Goal: Transaction & Acquisition: Book appointment/travel/reservation

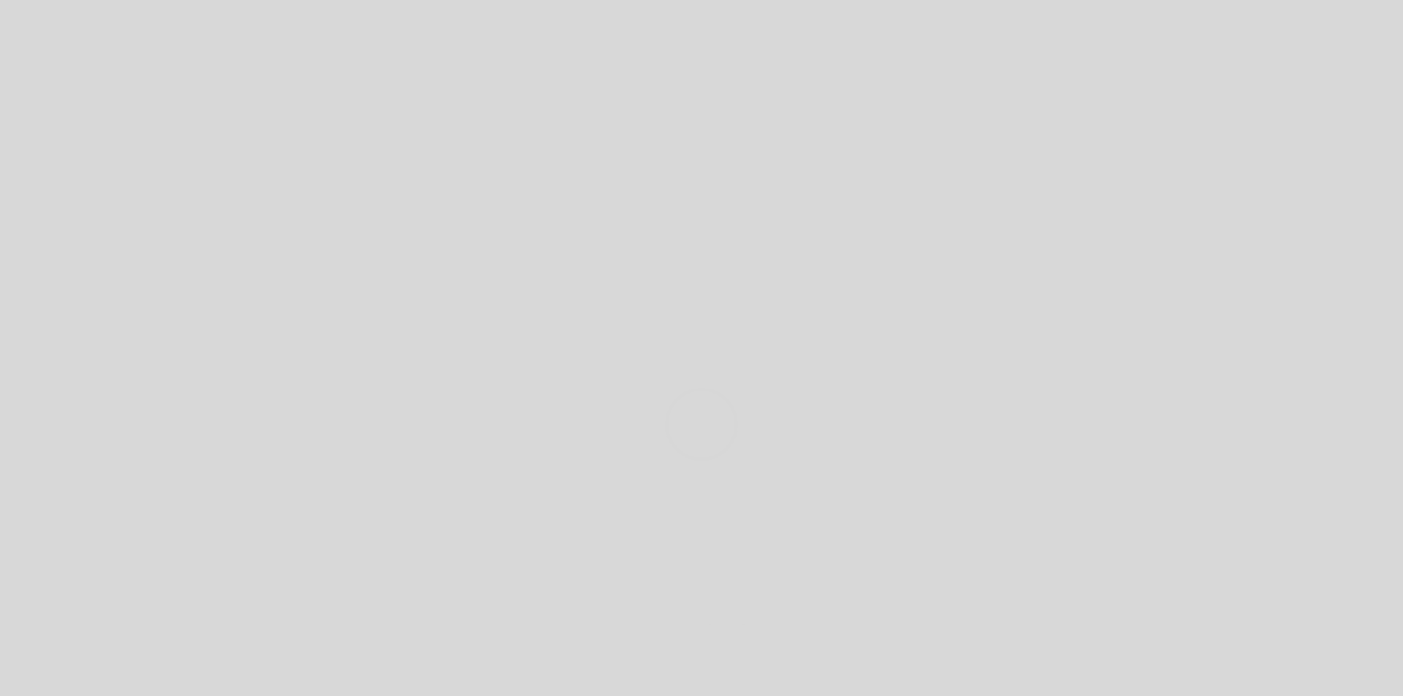
select select "es"
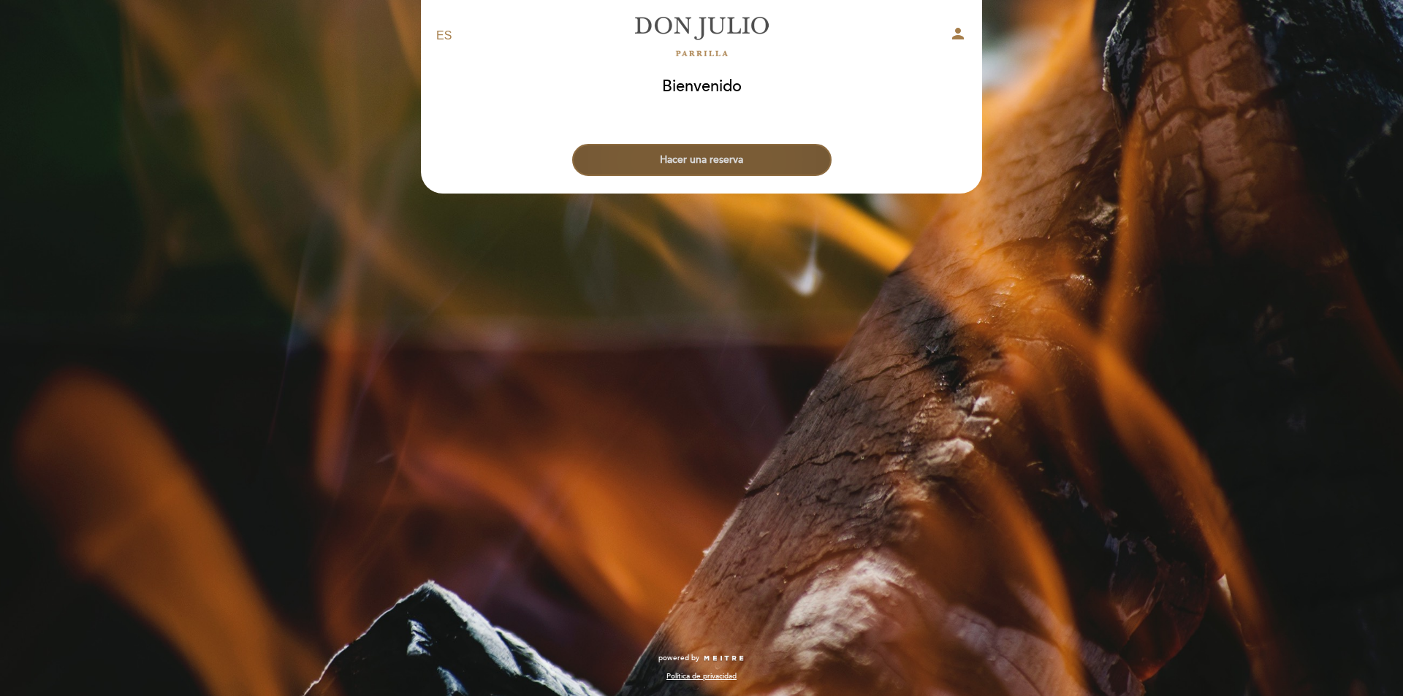
click at [729, 148] on button "Hacer una reserva" at bounding box center [701, 160] width 259 height 32
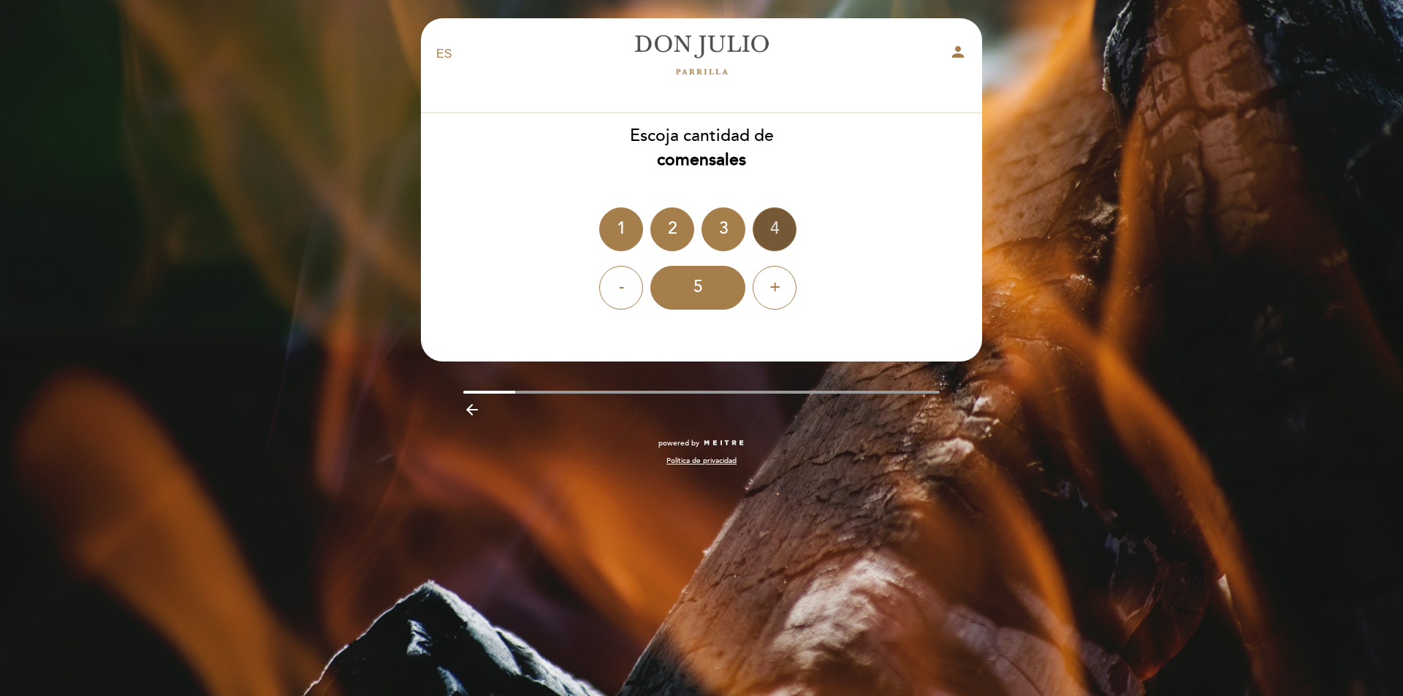
click at [766, 232] on div "4" at bounding box center [775, 230] width 44 height 44
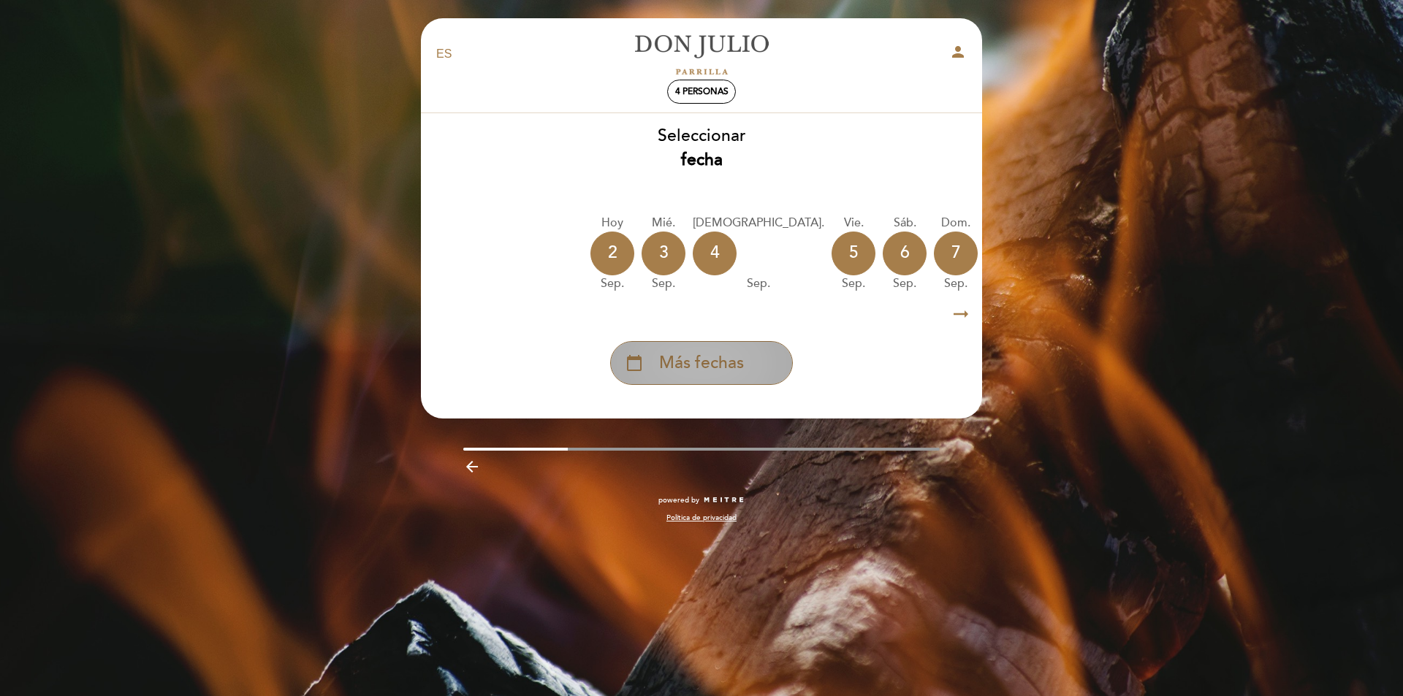
click at [665, 370] on span "Más fechas" at bounding box center [701, 364] width 85 height 24
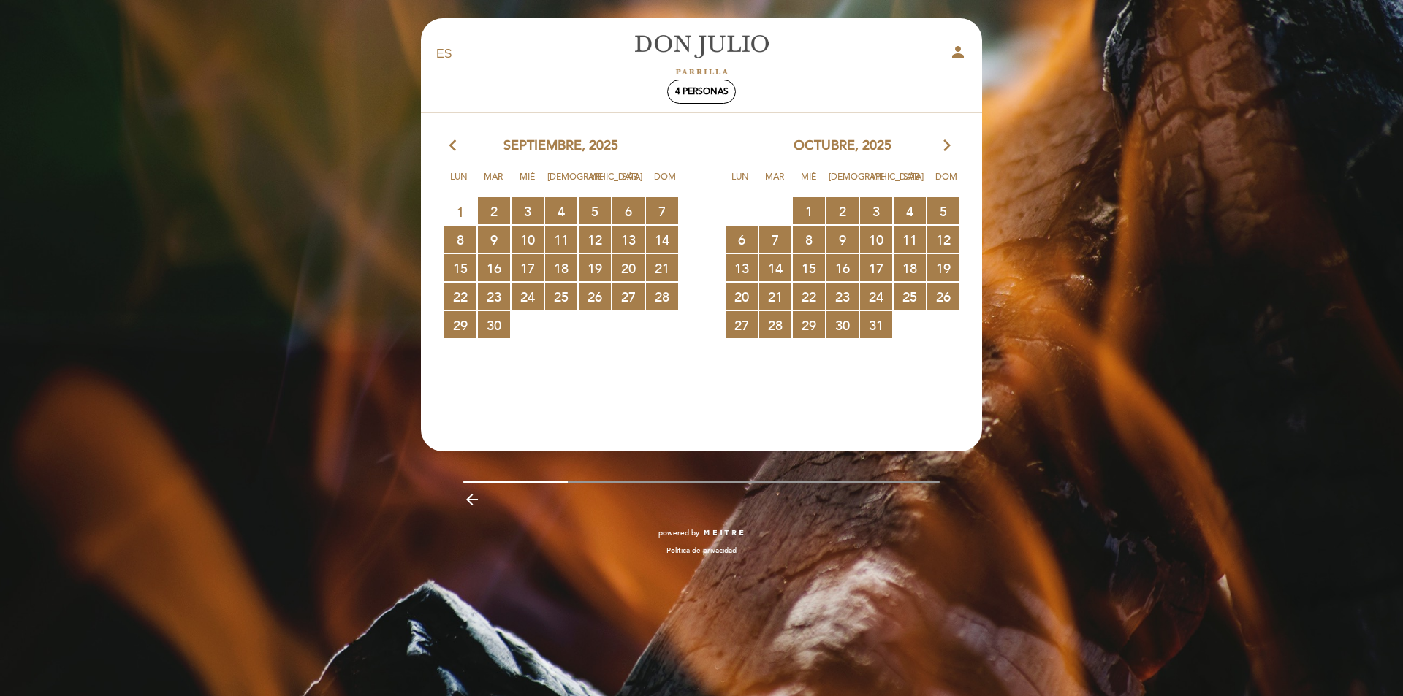
click at [948, 143] on icon "arrow_forward_ios" at bounding box center [947, 146] width 13 height 19
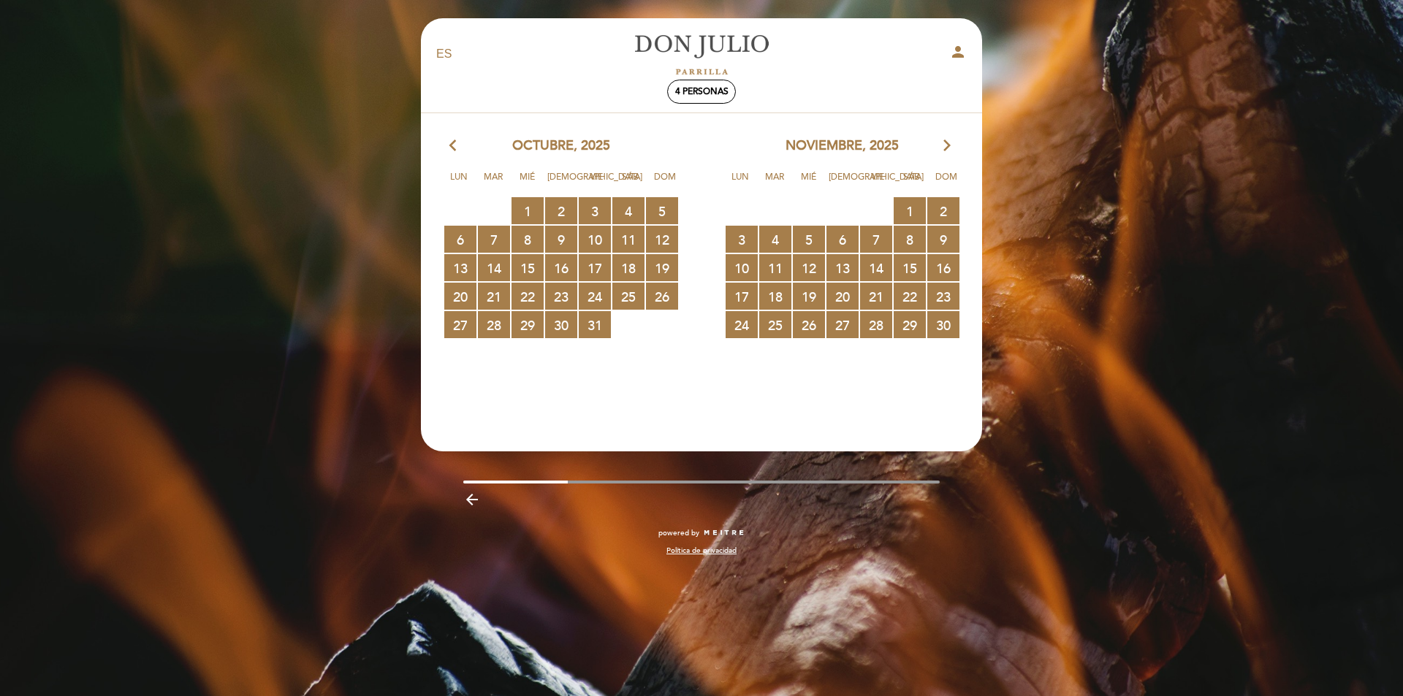
click at [948, 143] on icon "arrow_forward_ios" at bounding box center [947, 146] width 13 height 19
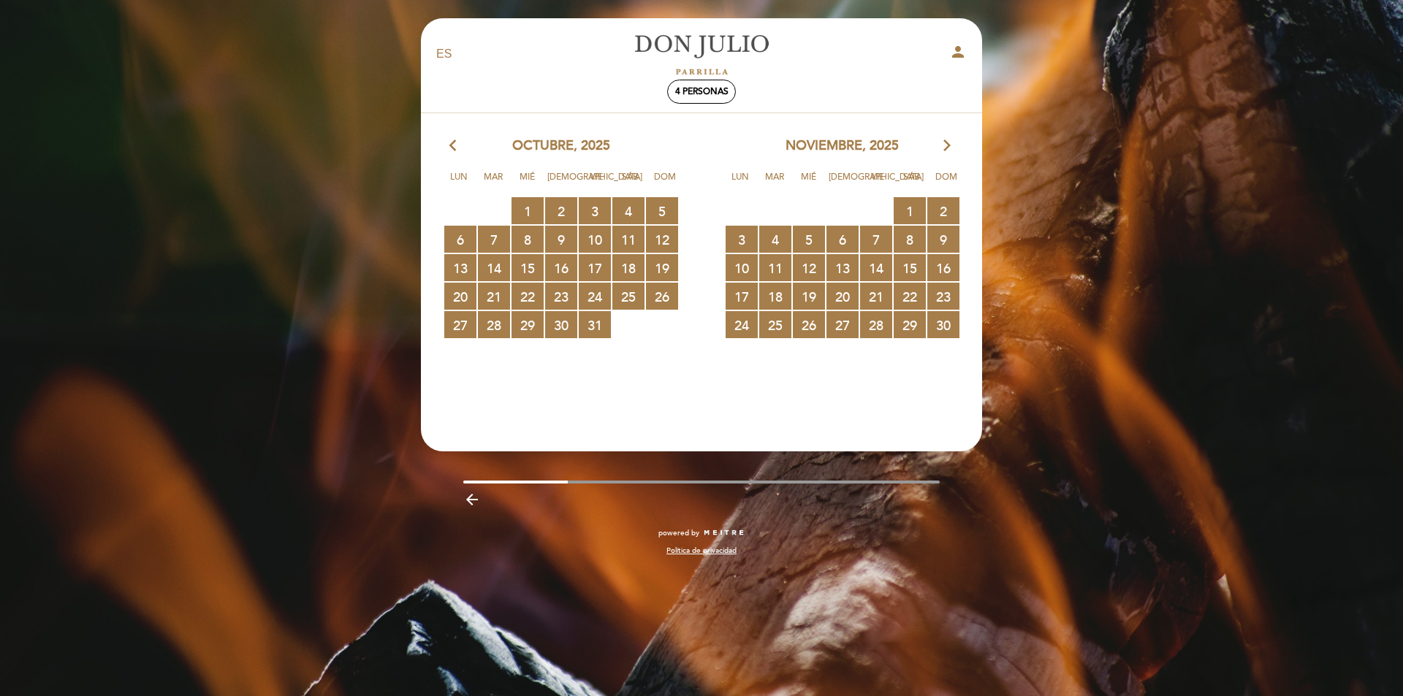
click at [948, 143] on icon "arrow_forward_ios" at bounding box center [947, 146] width 13 height 19
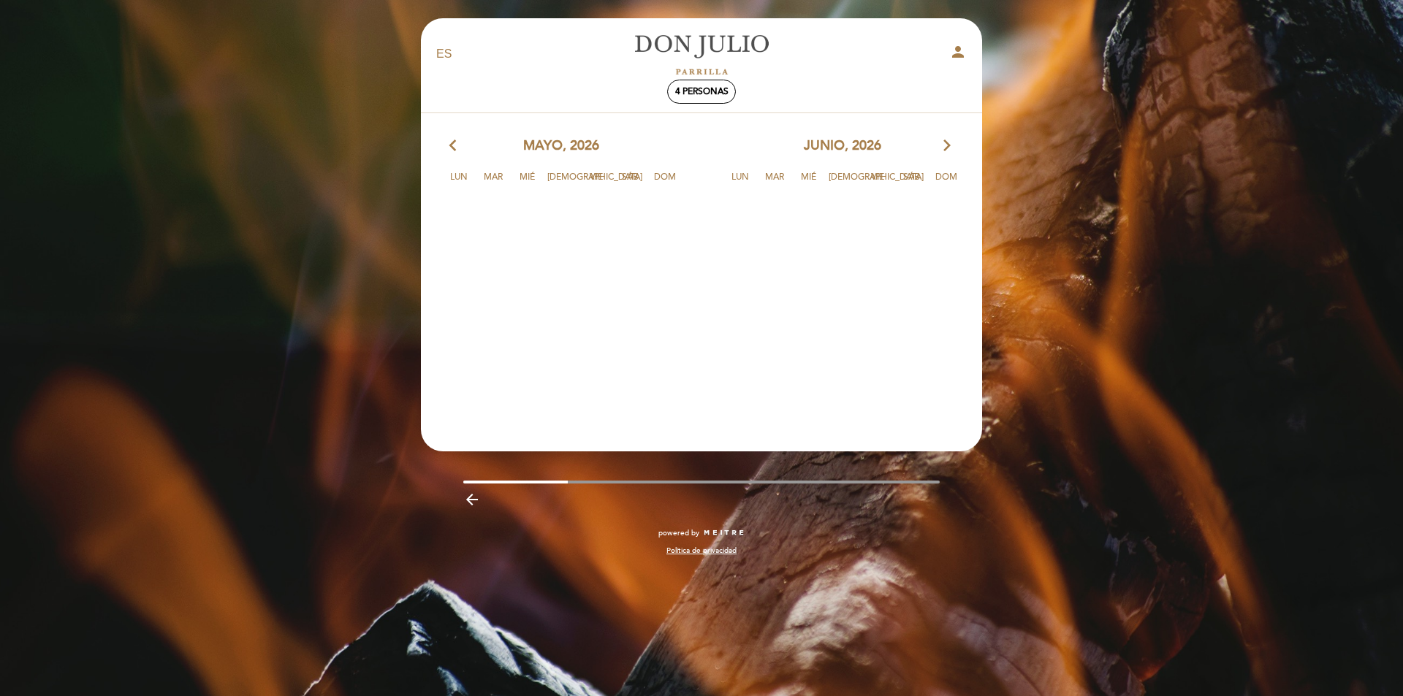
click at [948, 143] on icon "arrow_forward_ios" at bounding box center [947, 146] width 13 height 19
drag, startPoint x: 608, startPoint y: 318, endPoint x: 537, endPoint y: 241, distance: 104.5
click at [574, 295] on calendar-double "arrow_back_ios junio, 2026 arrow_forward_ios Lun Mar [PERSON_NAME] Vie Sáb Dom …" at bounding box center [701, 269] width 563 height 264
drag, startPoint x: 528, startPoint y: 222, endPoint x: 524, endPoint y: 162, distance: 60.1
click at [528, 220] on calendar-double "arrow_back_ios junio, 2026 arrow_forward_ios Lun Mar [PERSON_NAME] Vie Sáb Dom …" at bounding box center [701, 269] width 563 height 264
